Goal: Task Accomplishment & Management: Complete application form

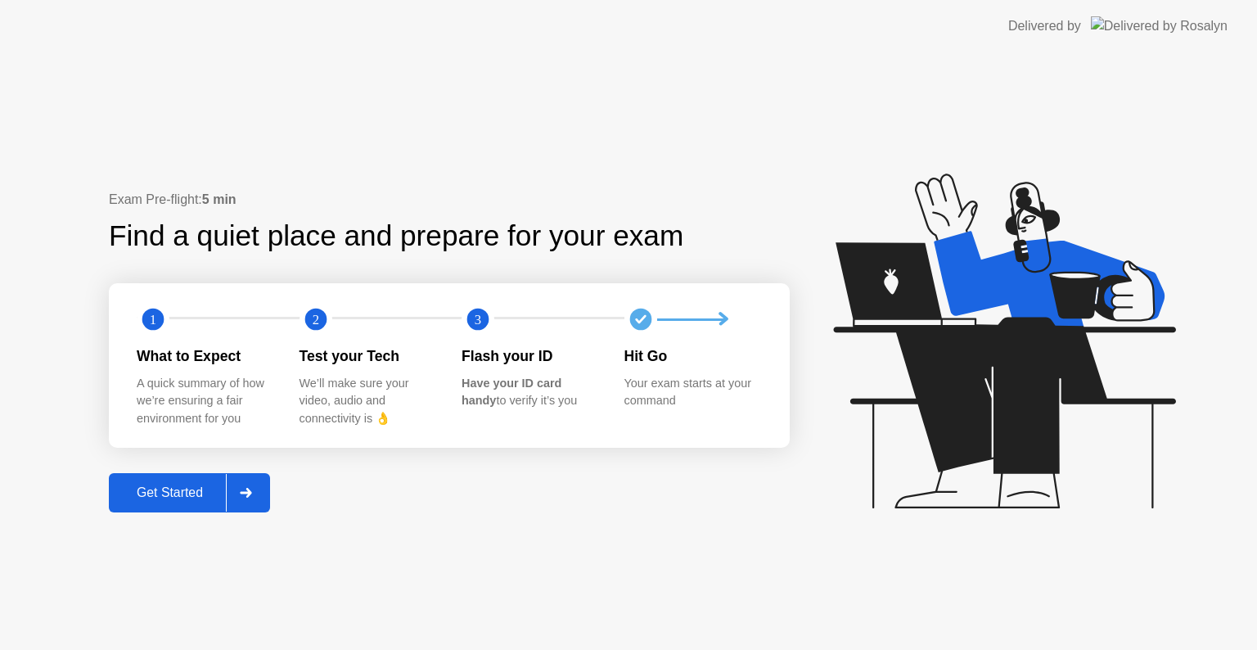
click at [187, 488] on div "Get Started" at bounding box center [170, 492] width 112 height 15
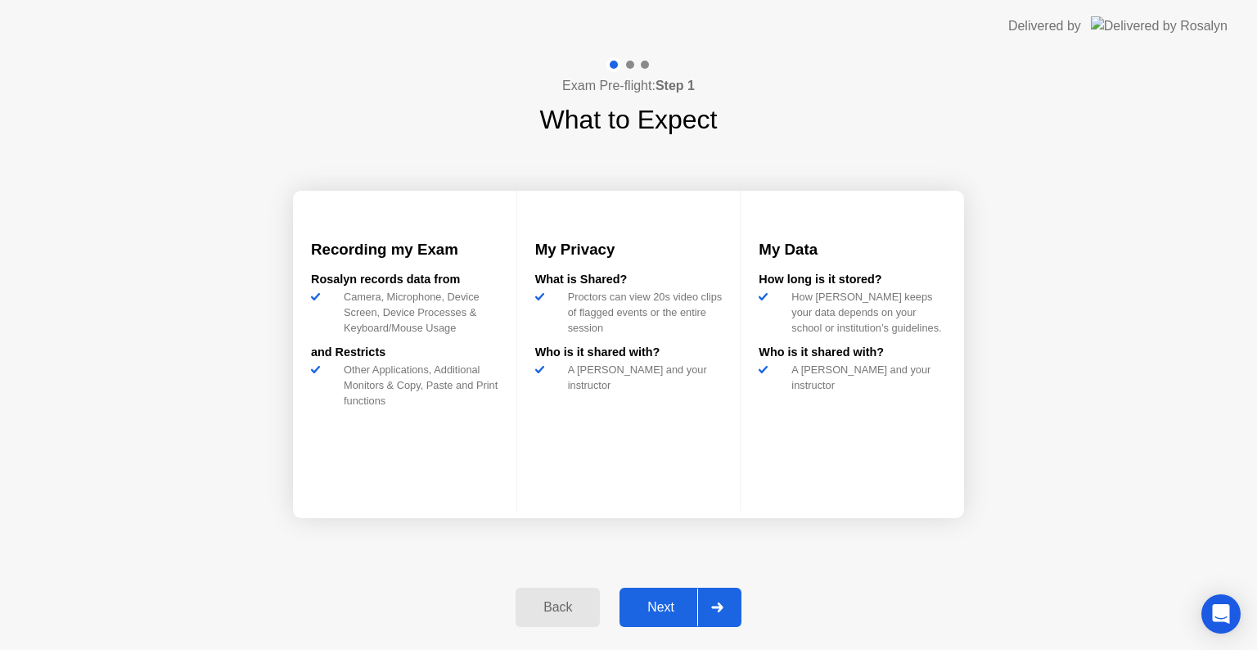
click at [675, 610] on div "Next" at bounding box center [661, 607] width 73 height 15
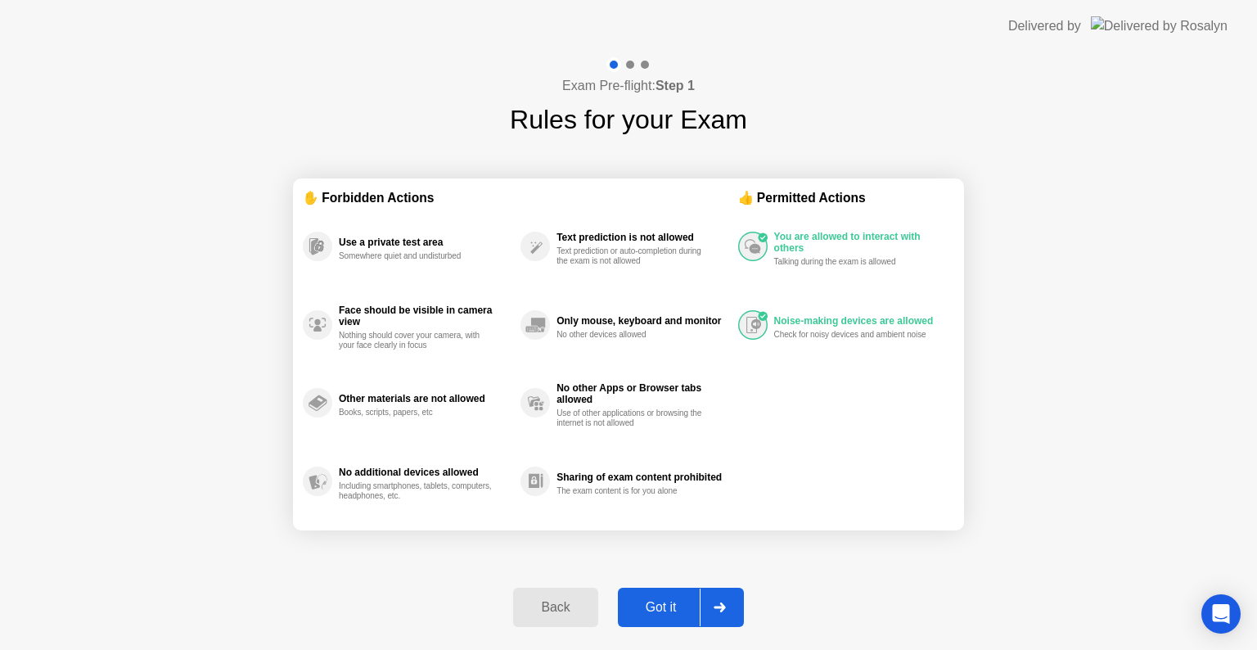
click at [671, 607] on div "Got it" at bounding box center [661, 607] width 77 height 15
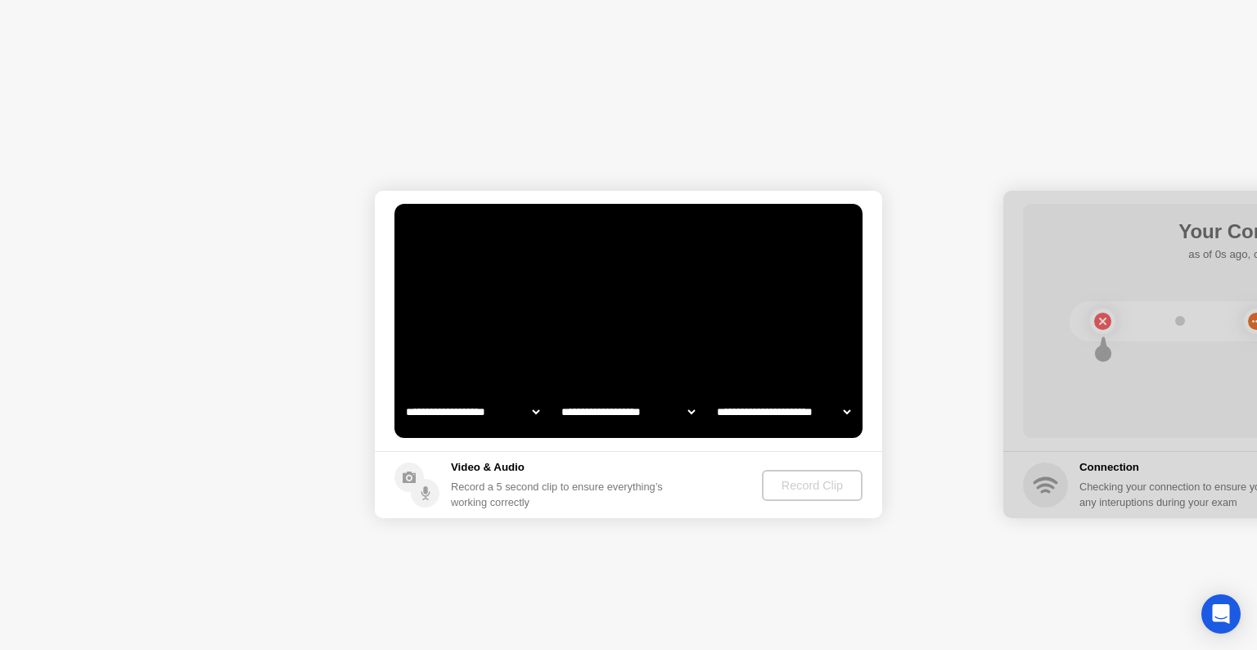
select select "**********"
select select "*******"
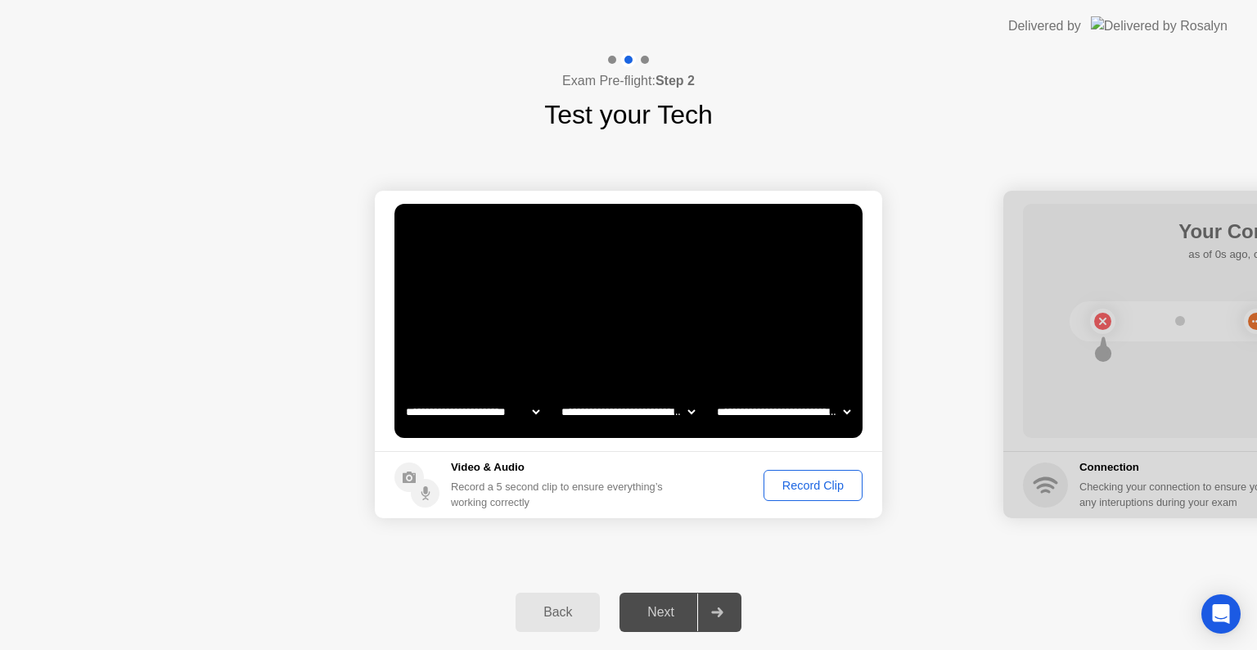
click at [801, 481] on div "Record Clip" at bounding box center [814, 485] width 88 height 13
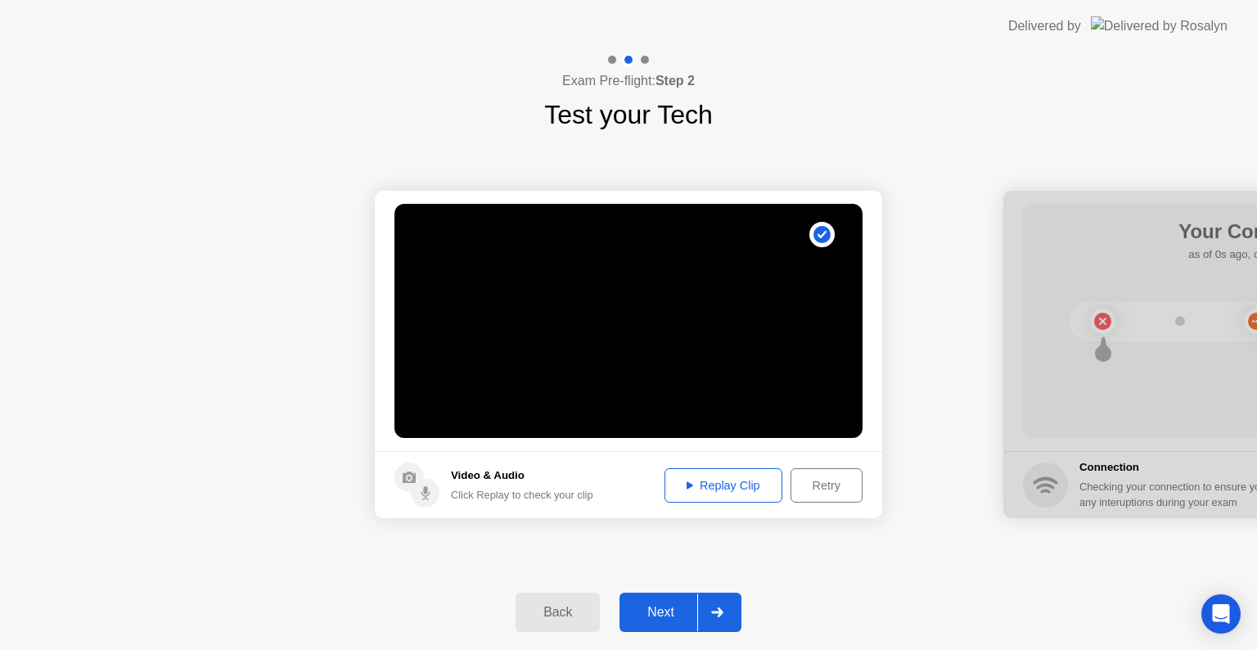
click at [661, 605] on div "Next" at bounding box center [661, 612] width 73 height 15
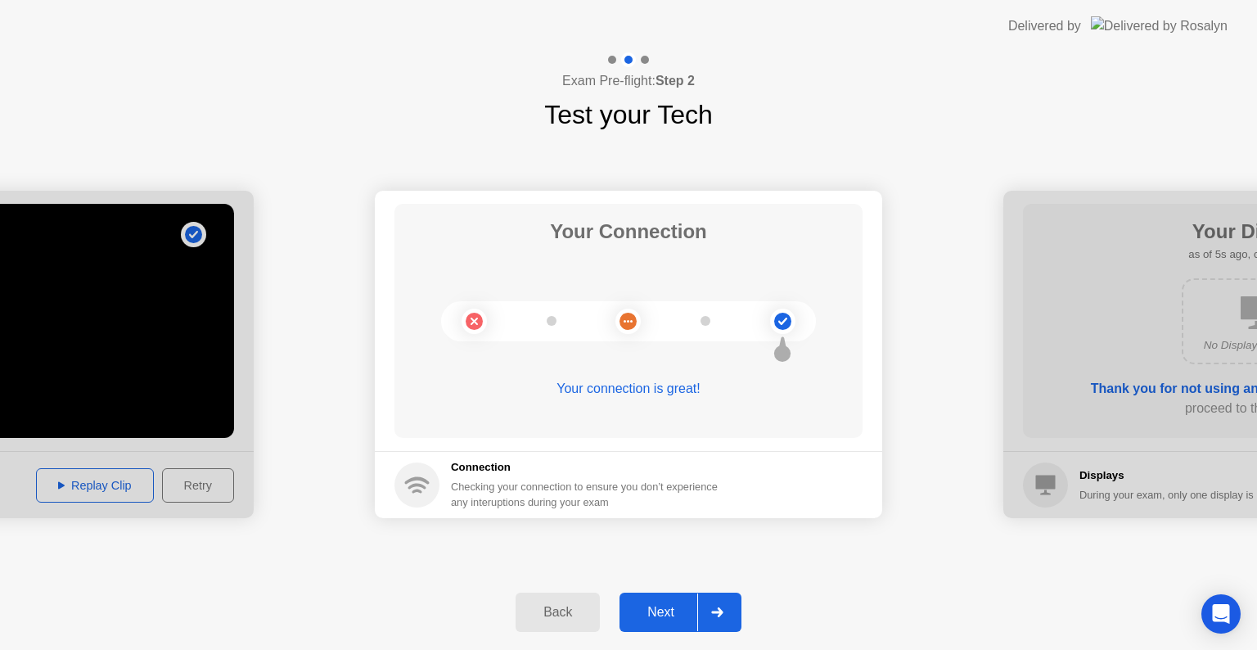
click at [658, 618] on div "Next" at bounding box center [661, 612] width 73 height 15
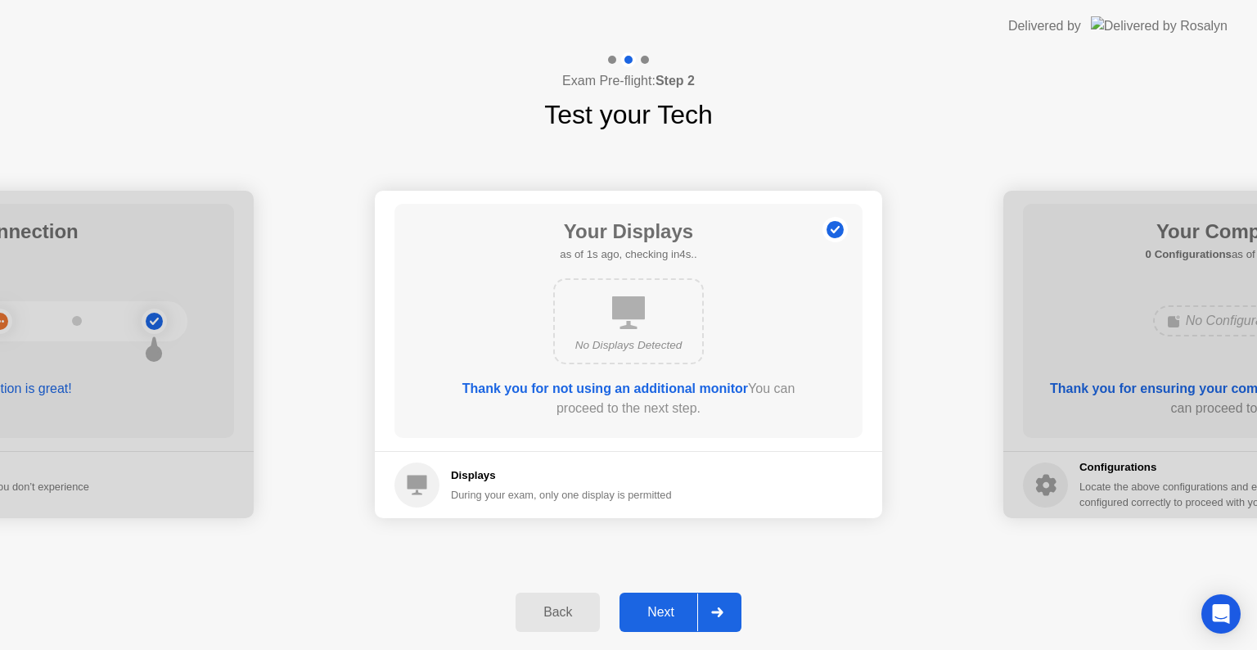
click at [658, 605] on div "Next" at bounding box center [661, 612] width 73 height 15
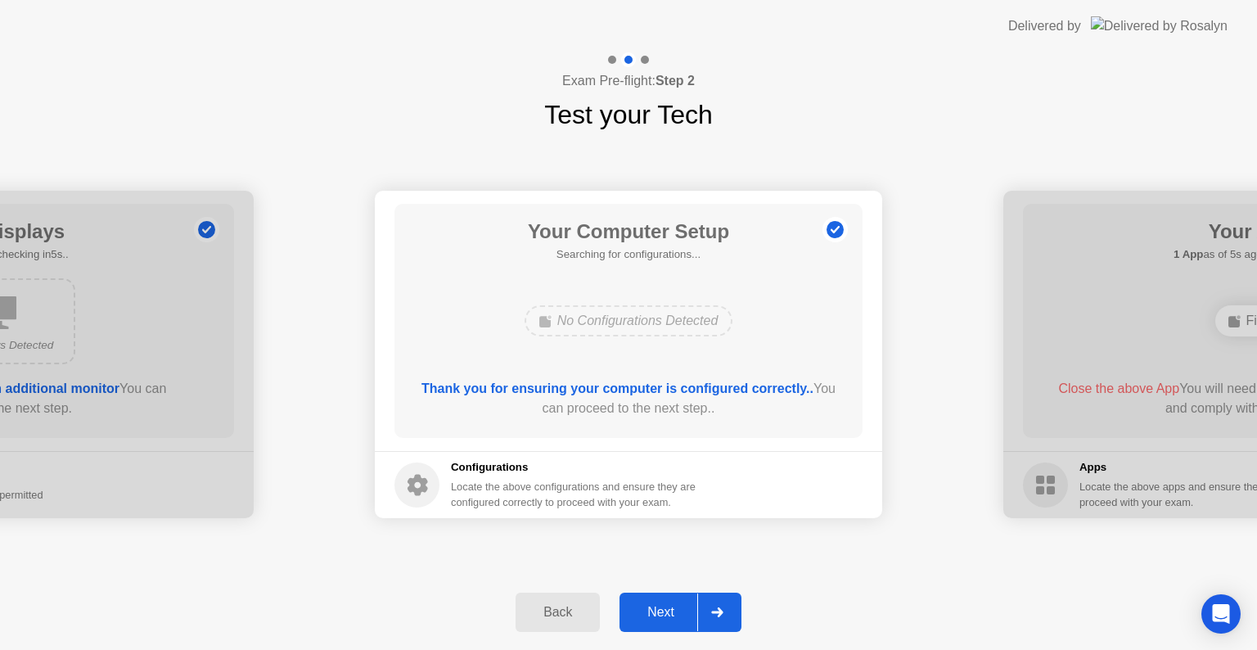
click at [658, 605] on div "Next" at bounding box center [661, 612] width 73 height 15
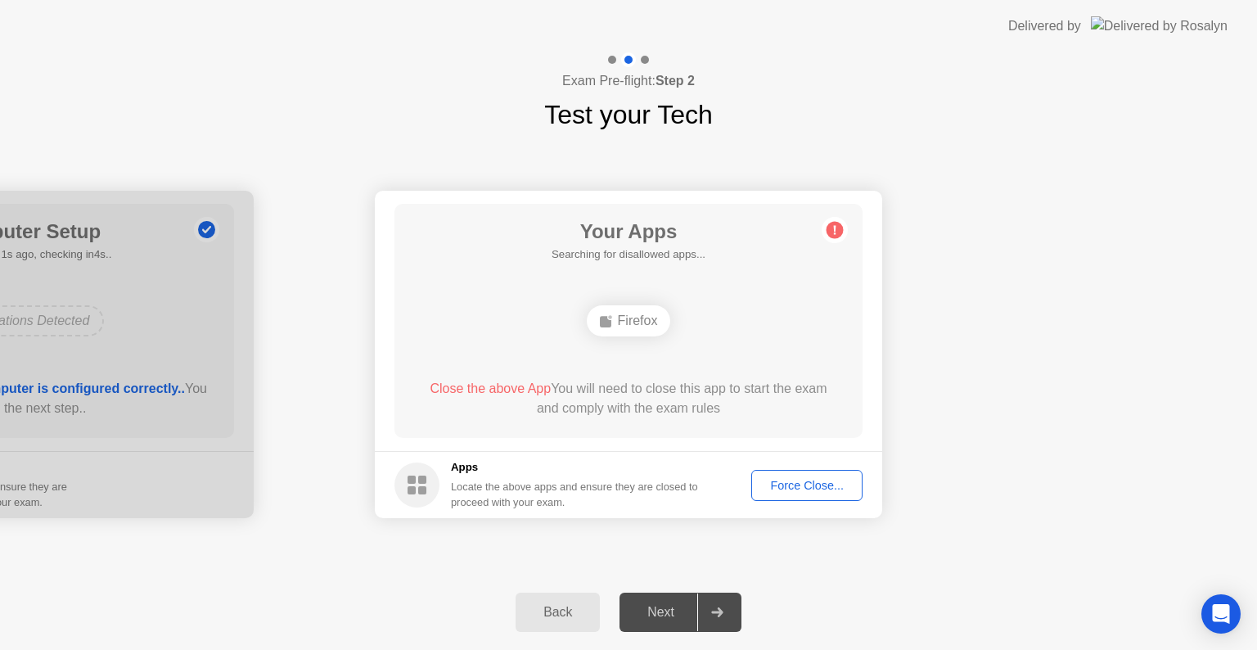
click at [797, 481] on div "Force Close..." at bounding box center [807, 485] width 100 height 13
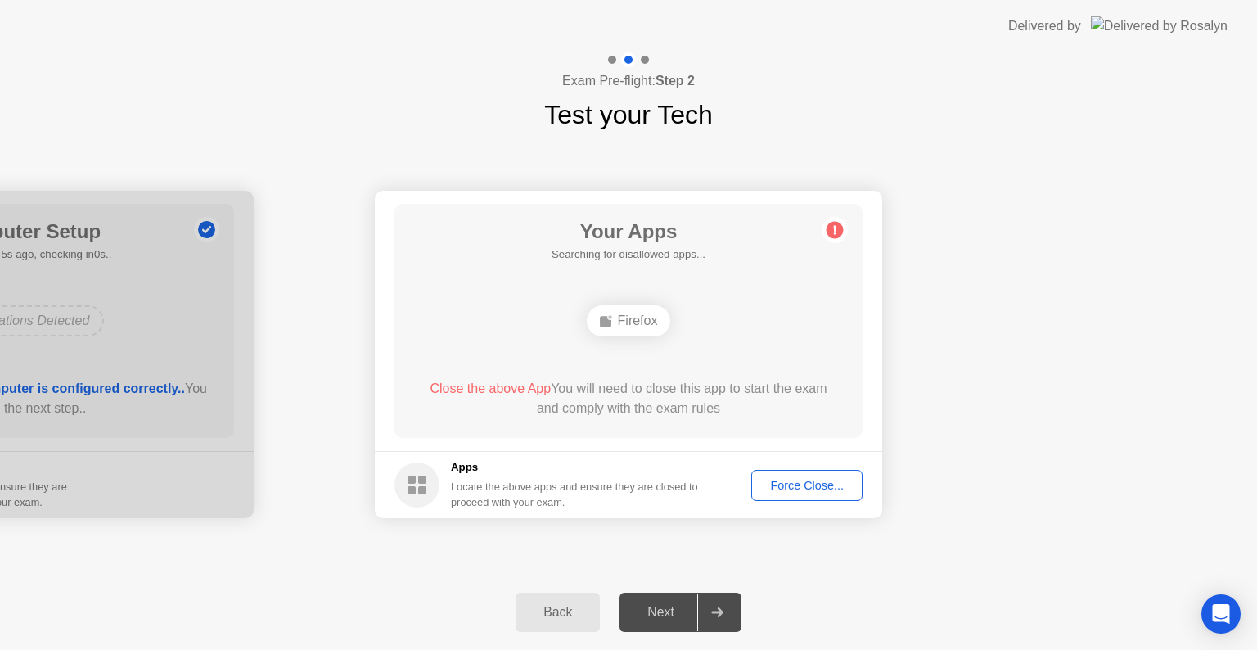
click at [643, 605] on div "Next" at bounding box center [661, 612] width 73 height 15
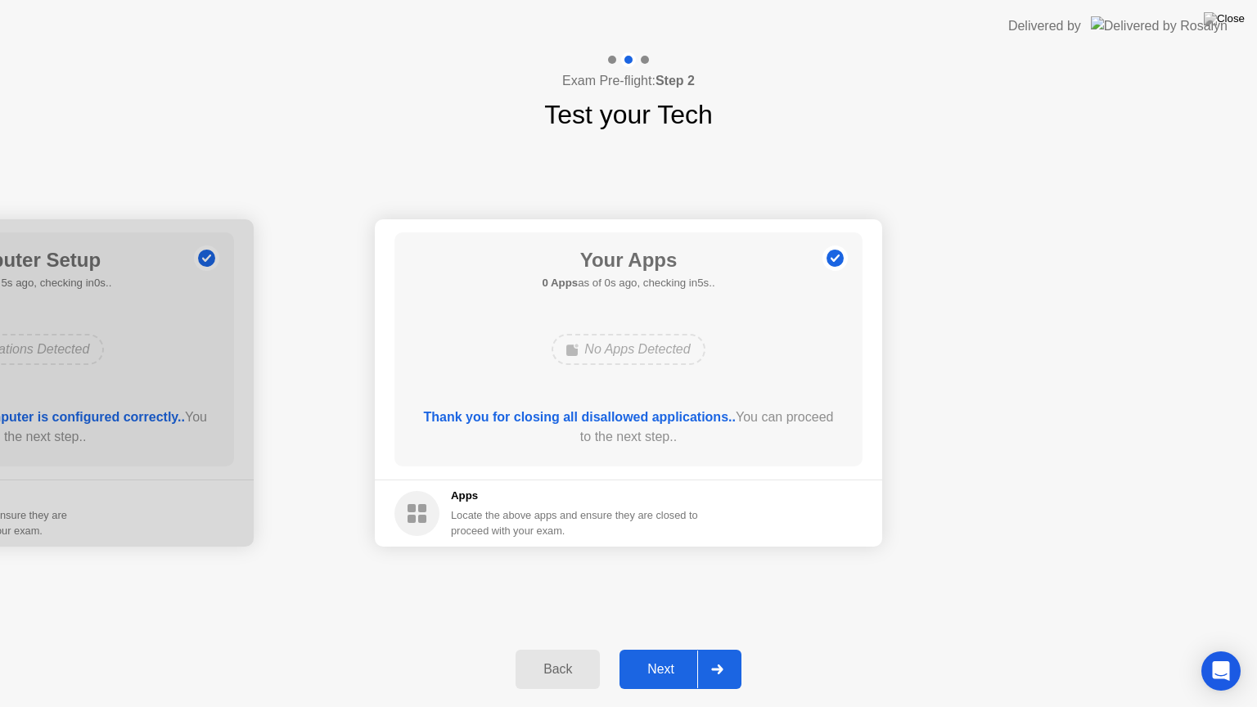
click at [671, 649] on div "Next" at bounding box center [661, 669] width 73 height 15
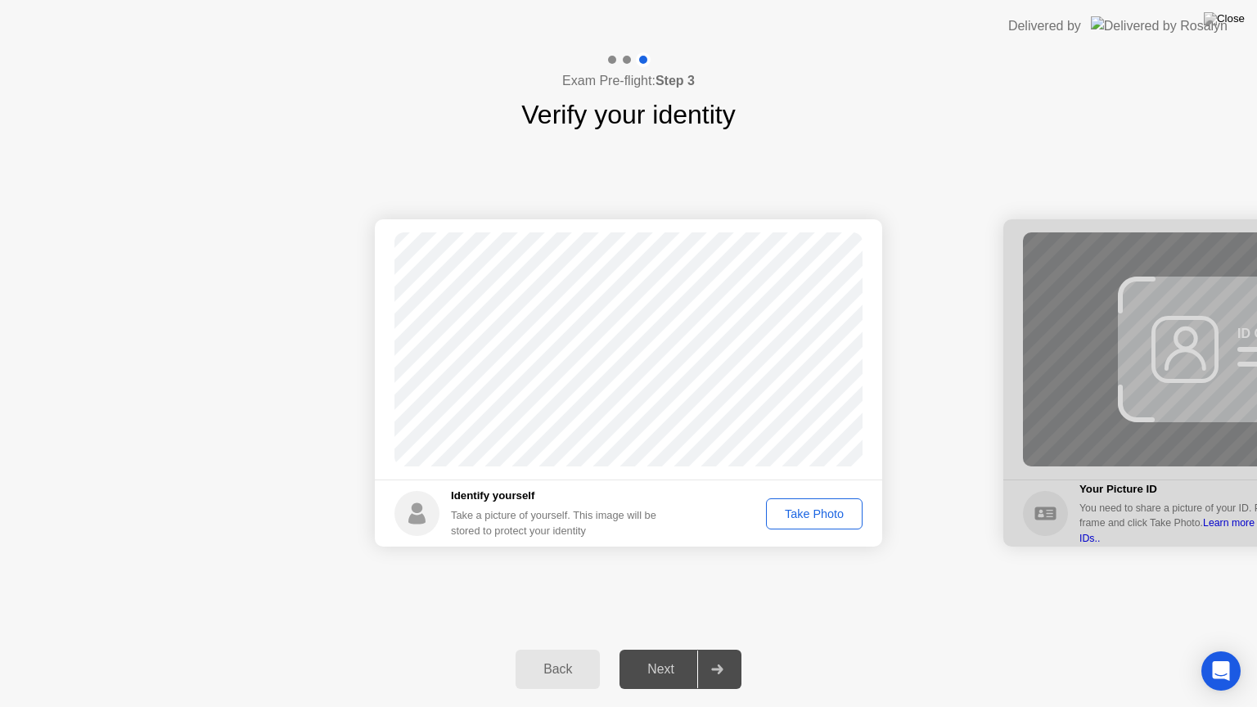
click at [802, 517] on div "Take Photo" at bounding box center [814, 514] width 85 height 13
click at [671, 649] on div "Next" at bounding box center [661, 669] width 73 height 15
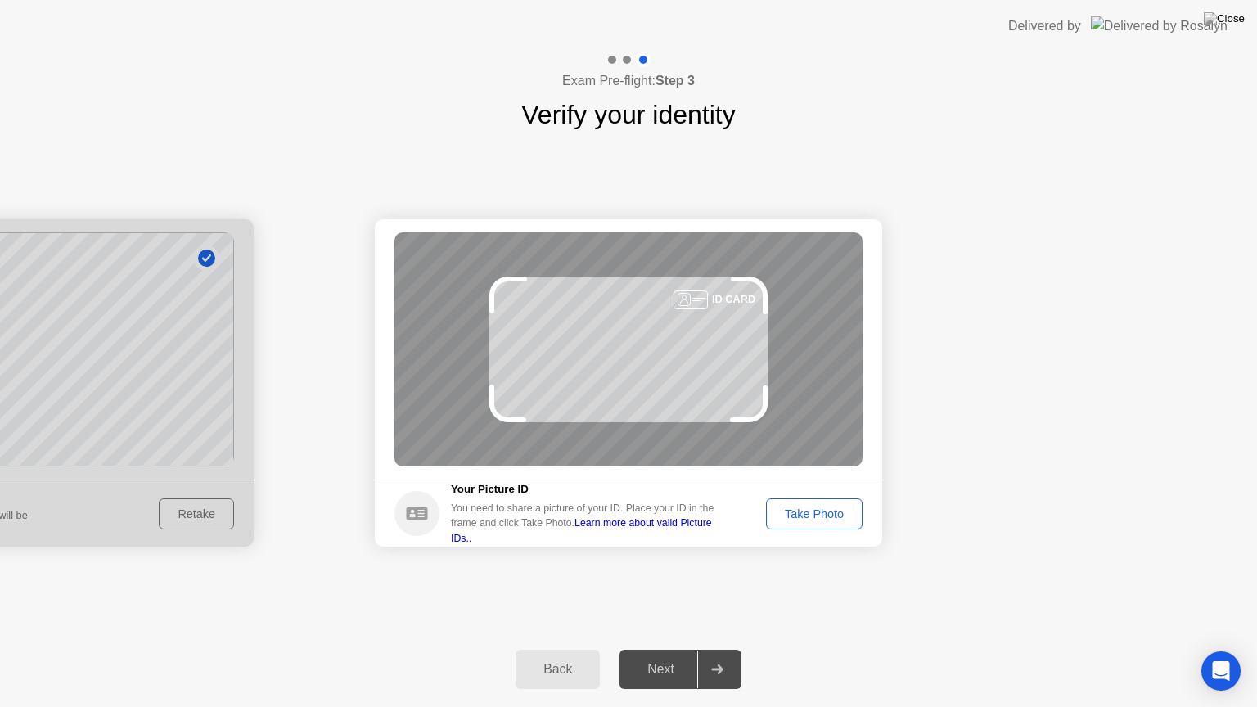
click at [799, 514] on div "Take Photo" at bounding box center [814, 514] width 85 height 13
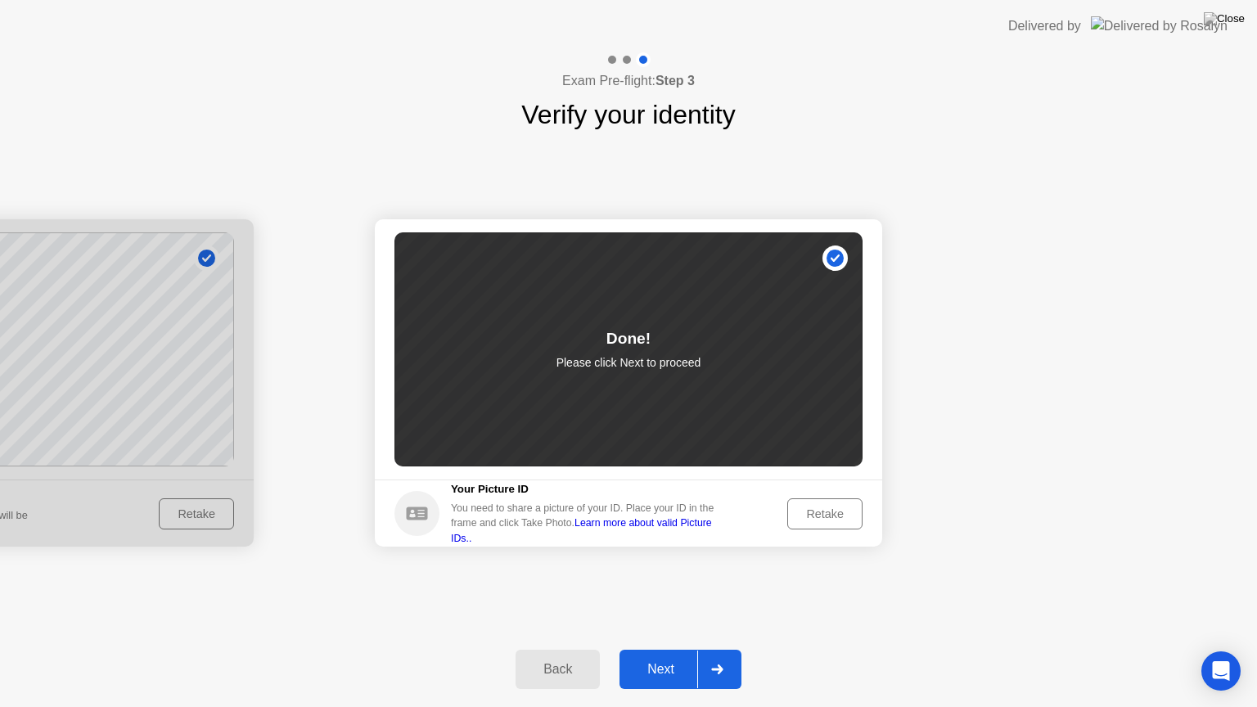
click at [661, 649] on div "Next" at bounding box center [661, 669] width 73 height 15
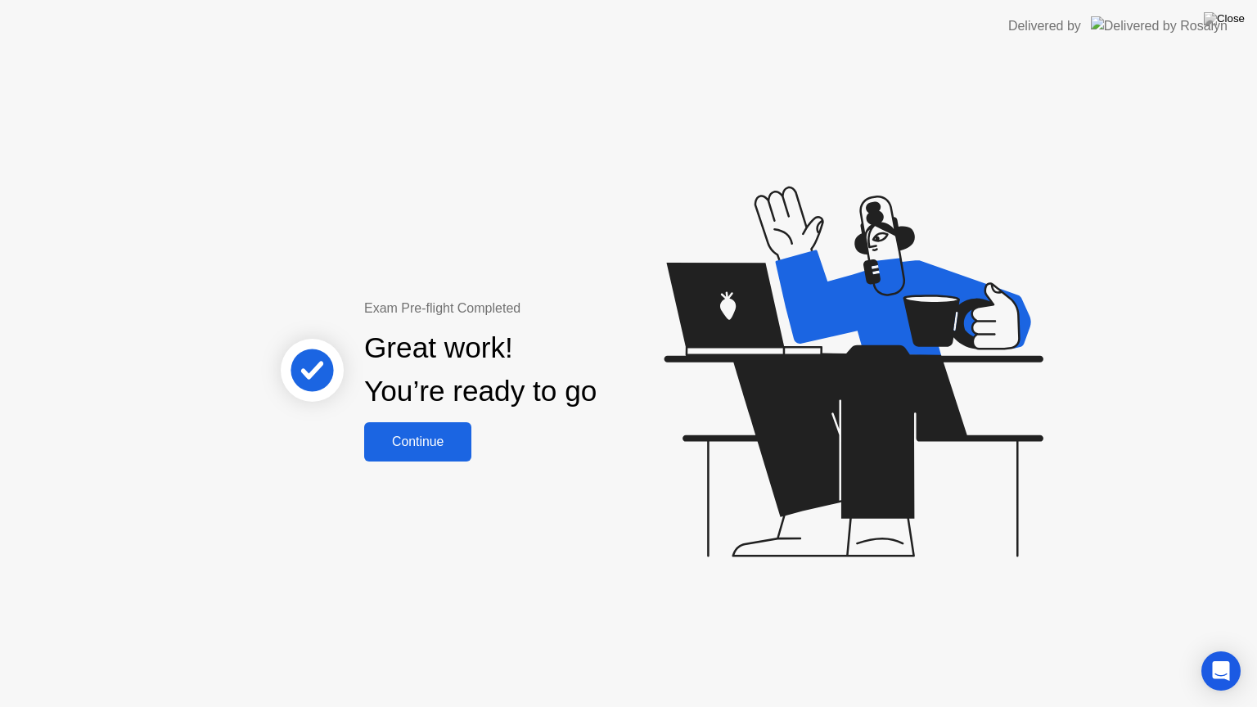
click at [445, 457] on button "Continue" at bounding box center [417, 441] width 107 height 39
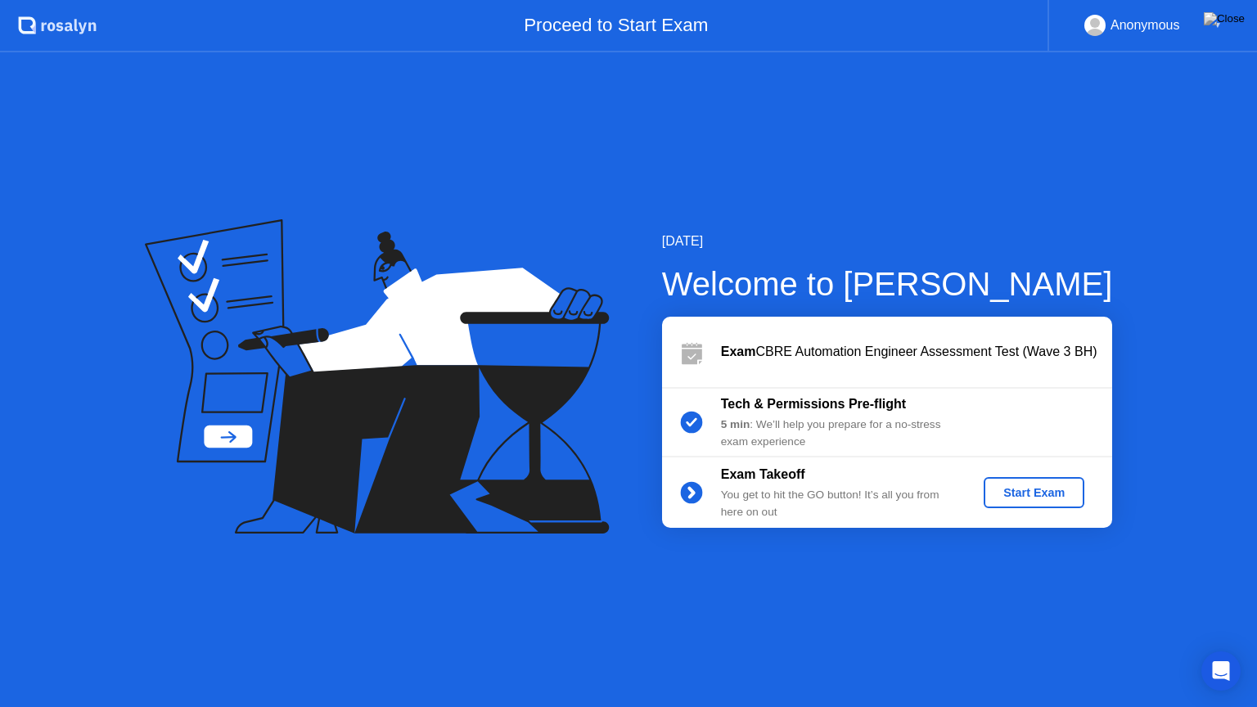
click at [1041, 501] on button "Start Exam" at bounding box center [1034, 492] width 101 height 31
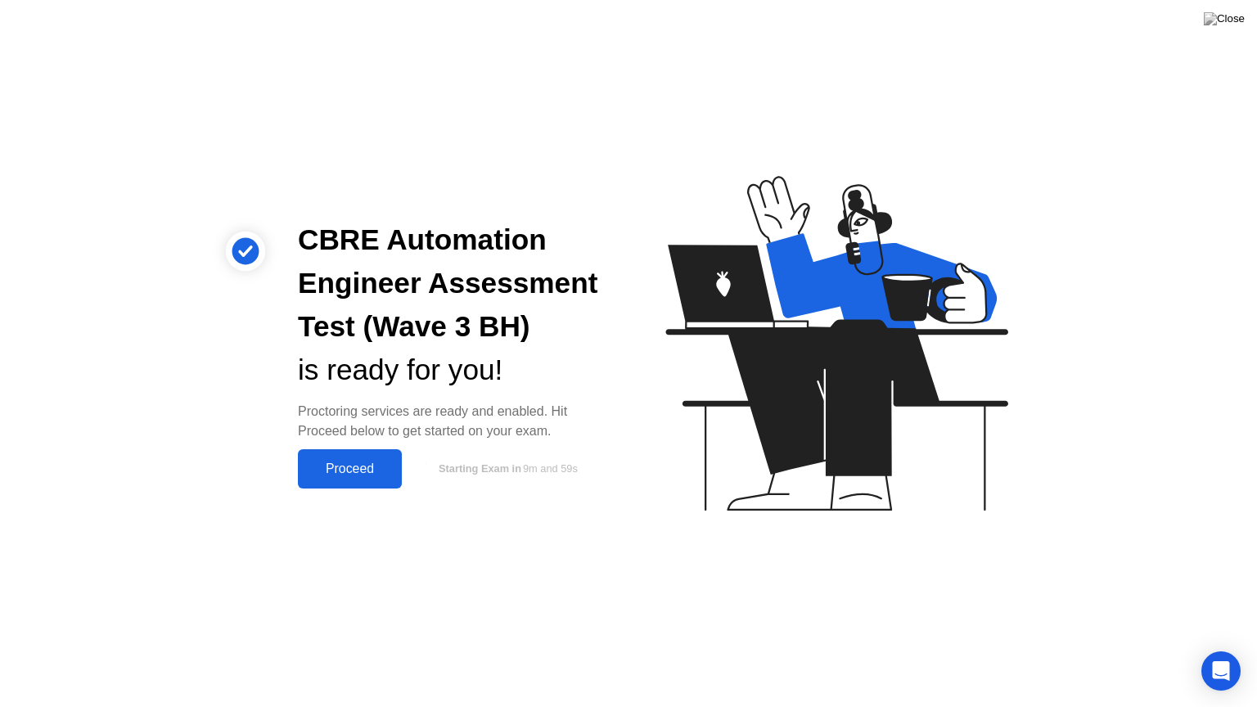
click at [323, 462] on div "Proceed" at bounding box center [350, 469] width 94 height 15
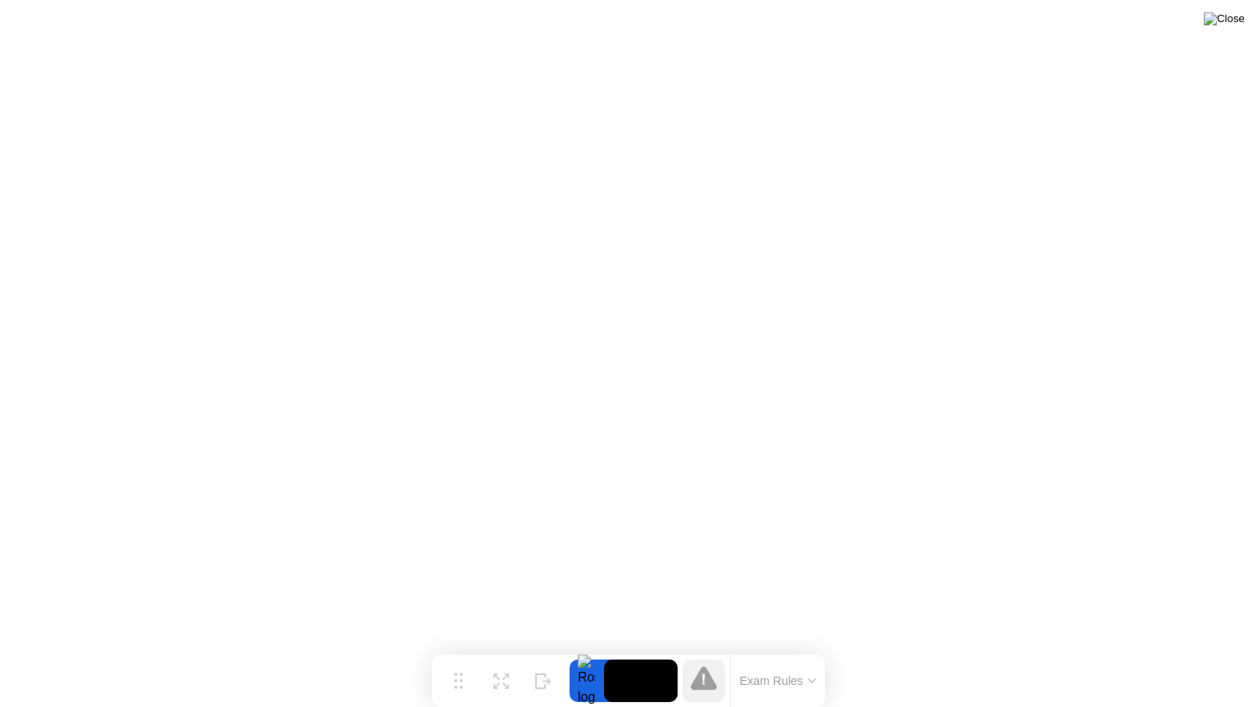
click at [1232, 21] on img at bounding box center [1224, 18] width 41 height 13
